Goal: Navigation & Orientation: Find specific page/section

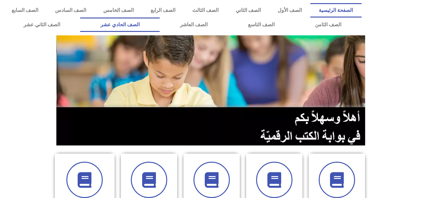
click at [160, 22] on link "الصف الحادي عشر" at bounding box center [119, 25] width 79 height 14
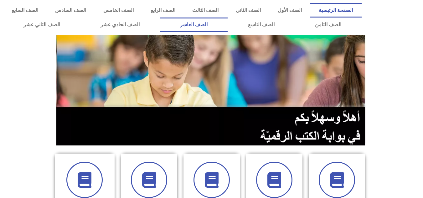
click at [227, 20] on link "الصف العاشر" at bounding box center [194, 25] width 68 height 14
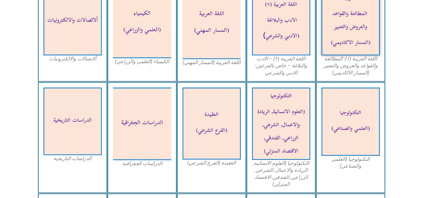
scroll to position [222, 0]
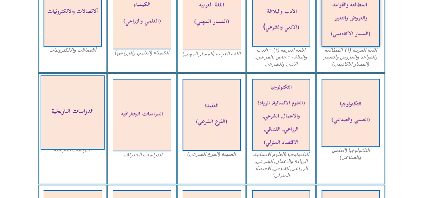
click at [81, 125] on img at bounding box center [72, 112] width 64 height 74
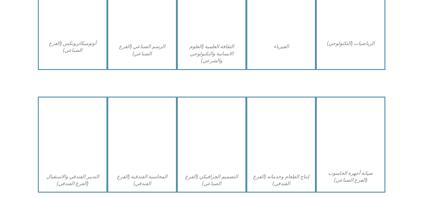
scroll to position [580, 0]
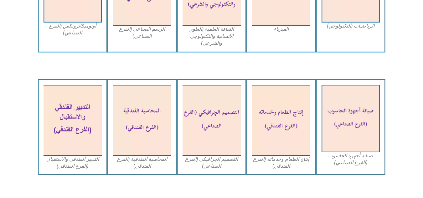
drag, startPoint x: 421, startPoint y: 109, endPoint x: 425, endPoint y: 106, distance: 4.9
click at [422, 106] on html "الصفحة الرئيسية الصف الأول الصف الثاني الصف الثالث الصف الرابع الصف الخامس الصف…" at bounding box center [211, 70] width 423 height 1300
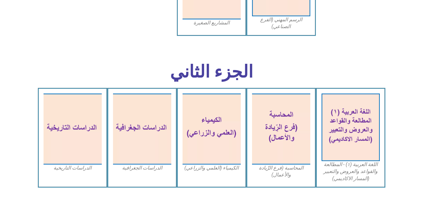
scroll to position [844, 0]
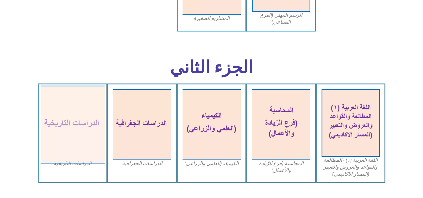
click at [70, 144] on img at bounding box center [72, 124] width 64 height 78
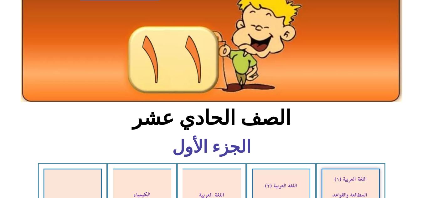
scroll to position [3, 0]
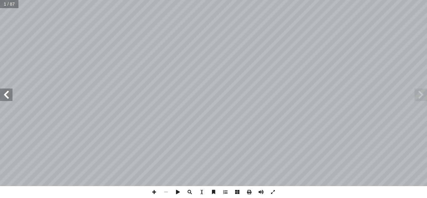
click at [4, 100] on span at bounding box center [6, 95] width 13 height 13
click at [3, 97] on span at bounding box center [6, 95] width 13 height 13
click at [10, 100] on span at bounding box center [6, 95] width 13 height 13
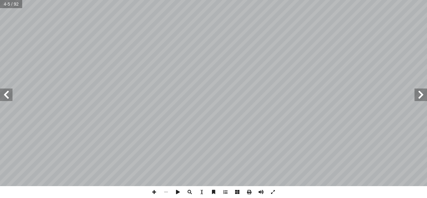
click at [10, 100] on span at bounding box center [6, 95] width 13 height 13
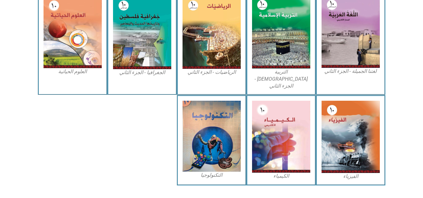
scroll to position [114, 0]
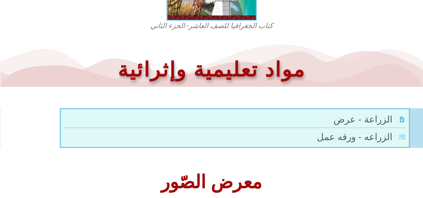
scroll to position [258, 0]
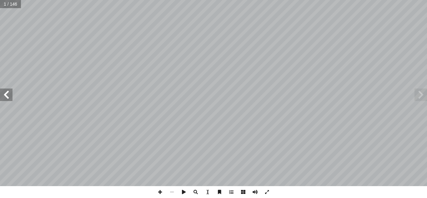
click at [10, 95] on span at bounding box center [6, 95] width 13 height 13
click at [8, 96] on span at bounding box center [6, 95] width 13 height 13
